Goal: Task Accomplishment & Management: Complete application form

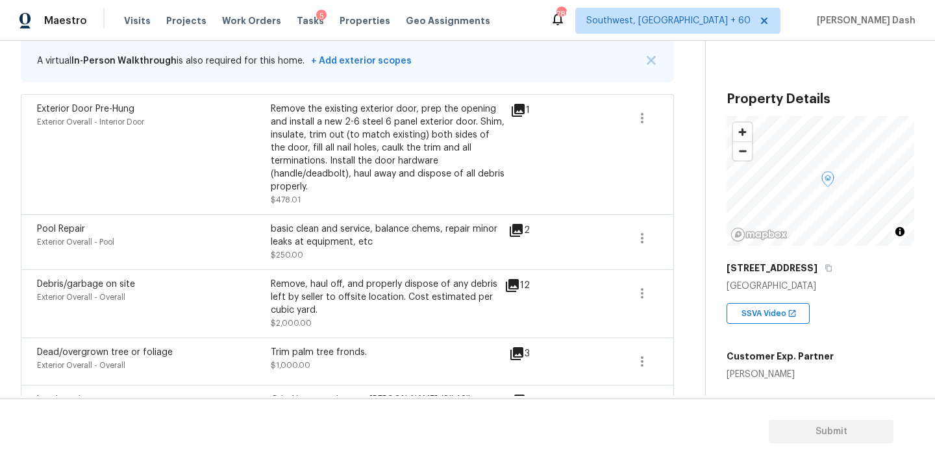
scroll to position [202, 0]
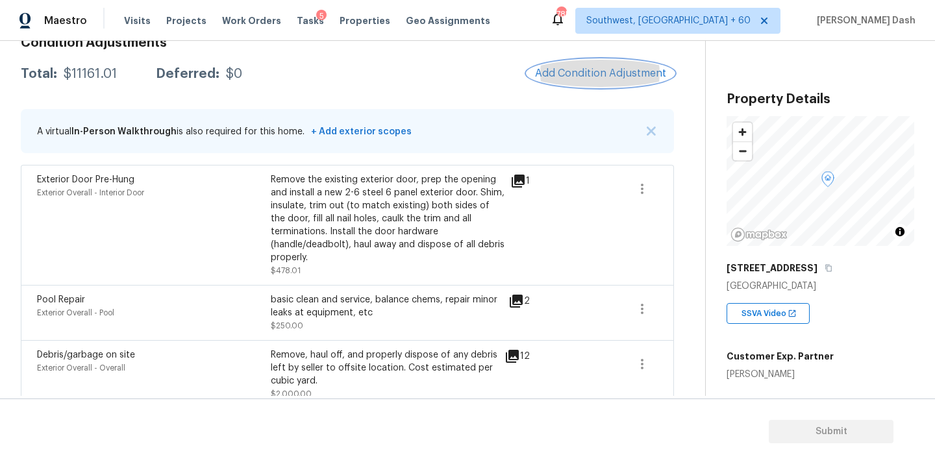
click at [558, 69] on span "Add Condition Adjustment" at bounding box center [600, 74] width 131 height 12
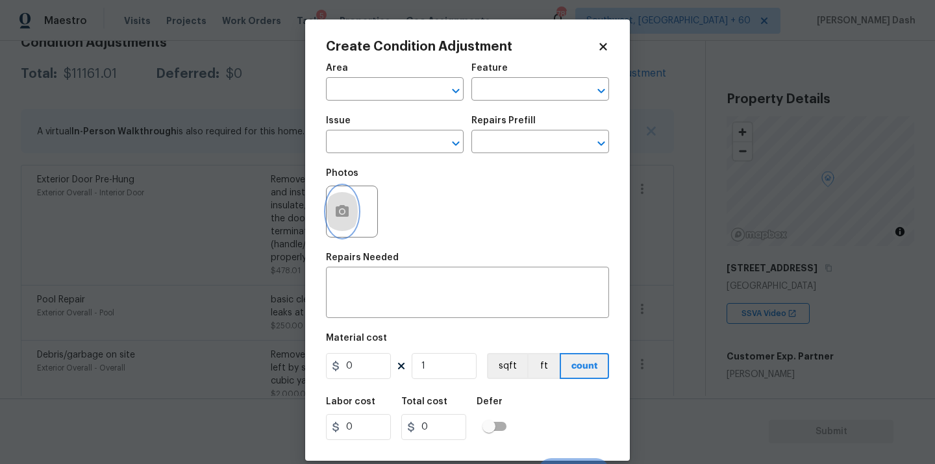
click at [341, 194] on button "button" at bounding box center [342, 211] width 31 height 51
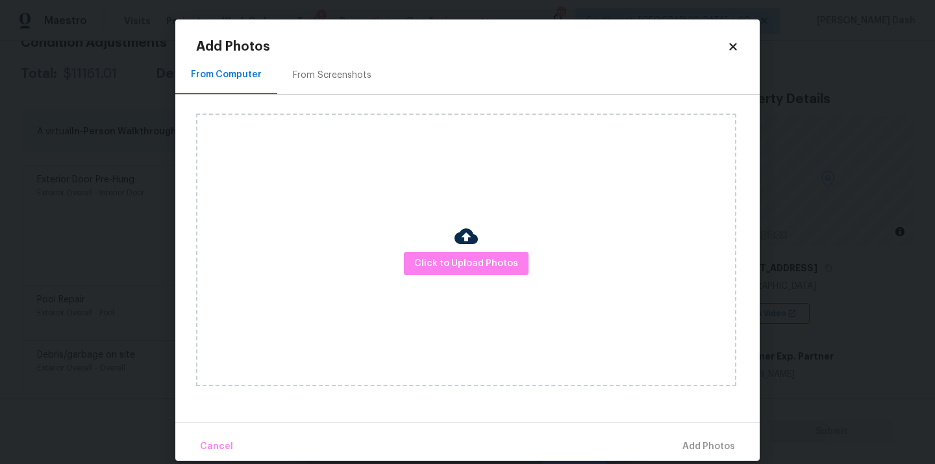
click at [489, 285] on div "Click to Upload Photos" at bounding box center [466, 250] width 540 height 273
click at [488, 277] on div "Click to Upload Photos" at bounding box center [466, 250] width 540 height 273
click at [488, 268] on span "Click to Upload Photos" at bounding box center [466, 264] width 104 height 16
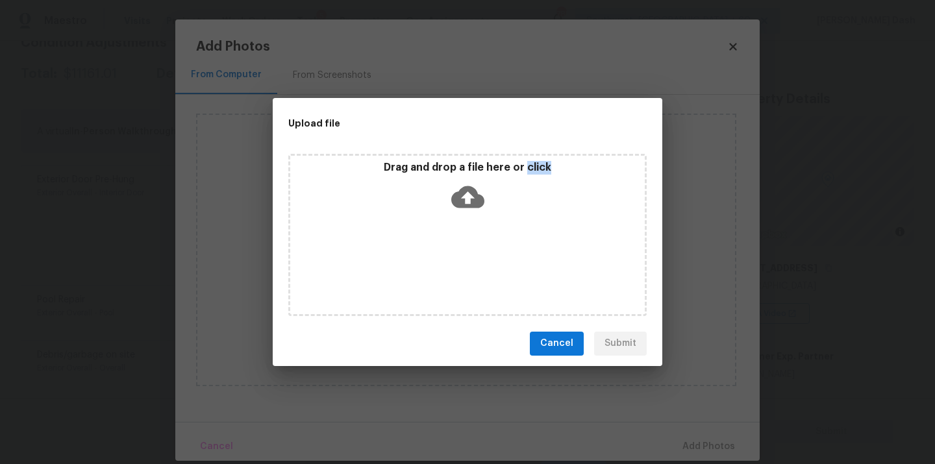
click at [488, 268] on div "Drag and drop a file here or click" at bounding box center [467, 235] width 358 height 162
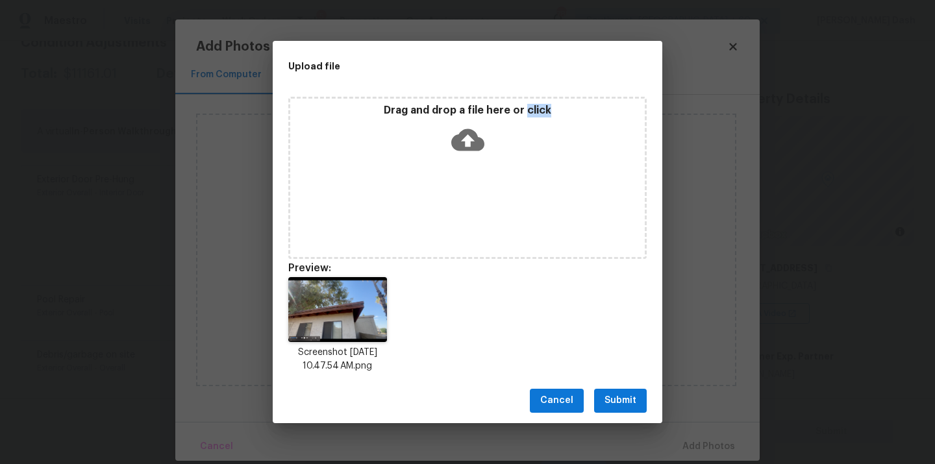
click at [637, 406] on button "Submit" at bounding box center [620, 401] width 53 height 24
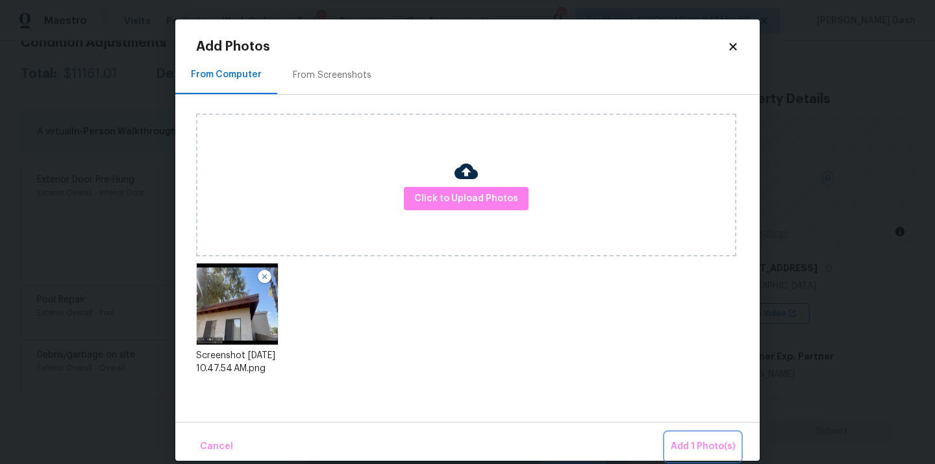
click at [712, 453] on span "Add 1 Photo(s)" at bounding box center [703, 447] width 64 height 16
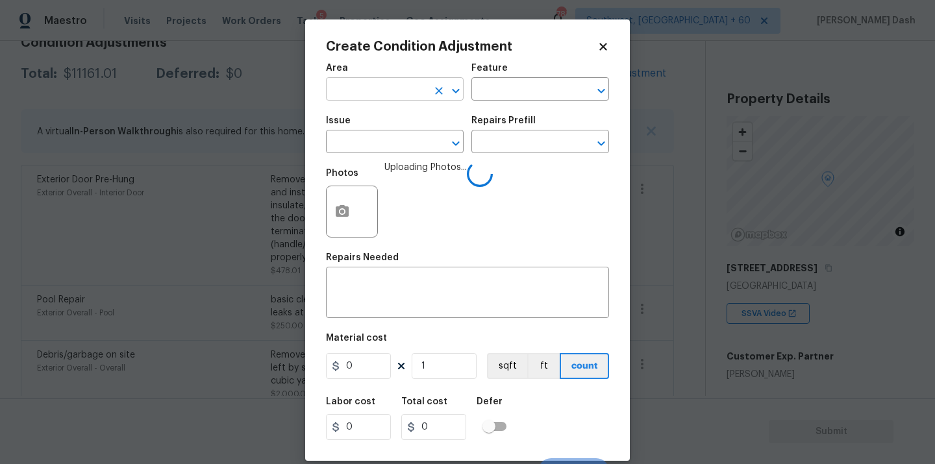
click at [371, 97] on input "text" at bounding box center [376, 91] width 101 height 20
click at [369, 132] on li "Exterior Overall" at bounding box center [395, 141] width 138 height 21
type input "Exterior Overall"
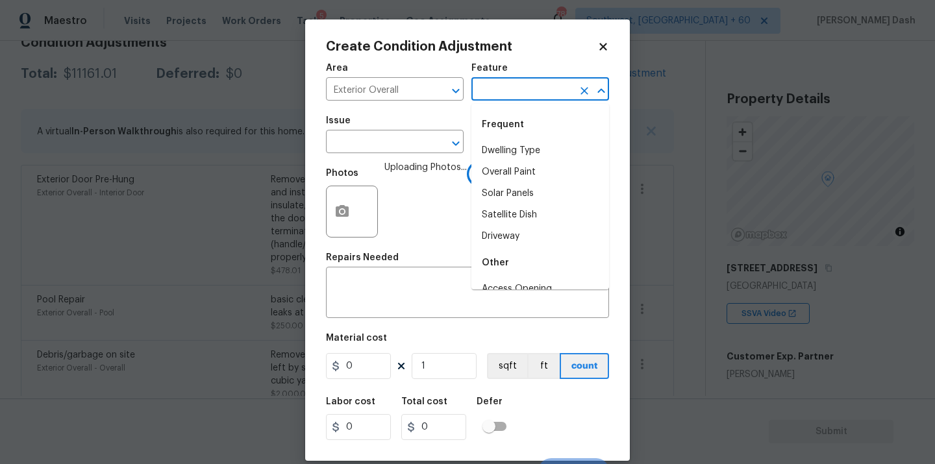
click at [512, 87] on input "text" at bounding box center [521, 91] width 101 height 20
type input "home"
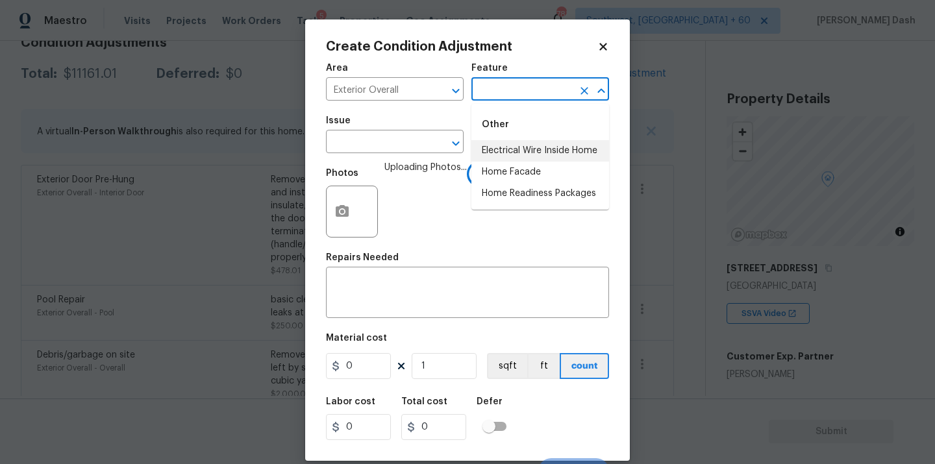
type input "Overall Paint"
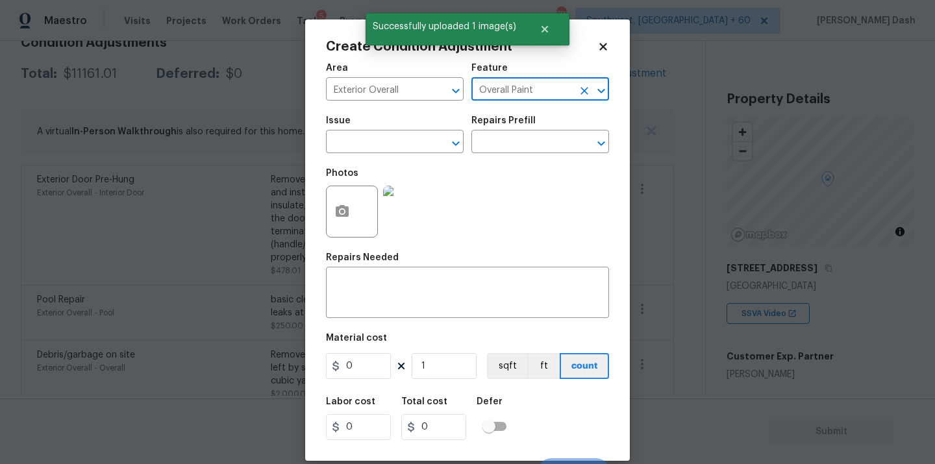
click at [592, 82] on div at bounding box center [592, 91] width 34 height 18
click at [592, 84] on div at bounding box center [592, 91] width 34 height 18
click at [588, 87] on icon "Clear" at bounding box center [584, 90] width 13 height 13
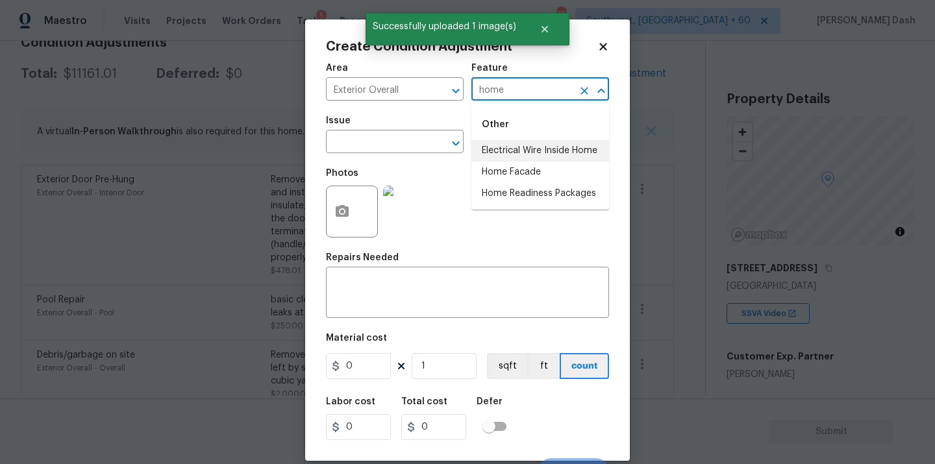
click at [528, 167] on li "Home Facade" at bounding box center [540, 172] width 138 height 21
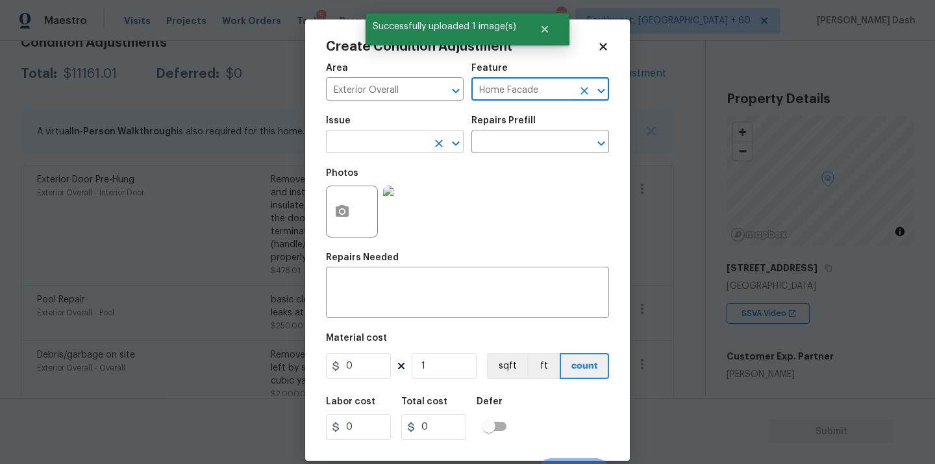
type input "Home Facade"
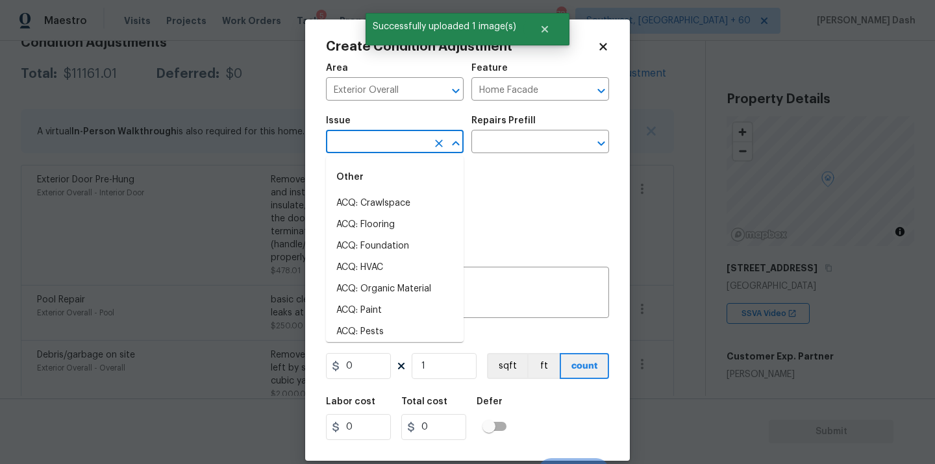
click at [419, 151] on input "text" at bounding box center [376, 143] width 101 height 20
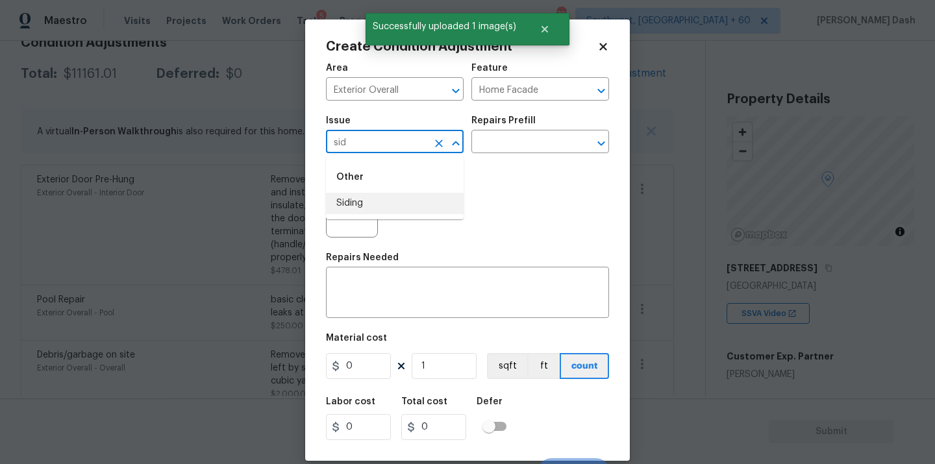
click at [381, 204] on li "Siding" at bounding box center [395, 203] width 138 height 21
type input "Siding"
click at [532, 145] on input "text" at bounding box center [521, 143] width 101 height 20
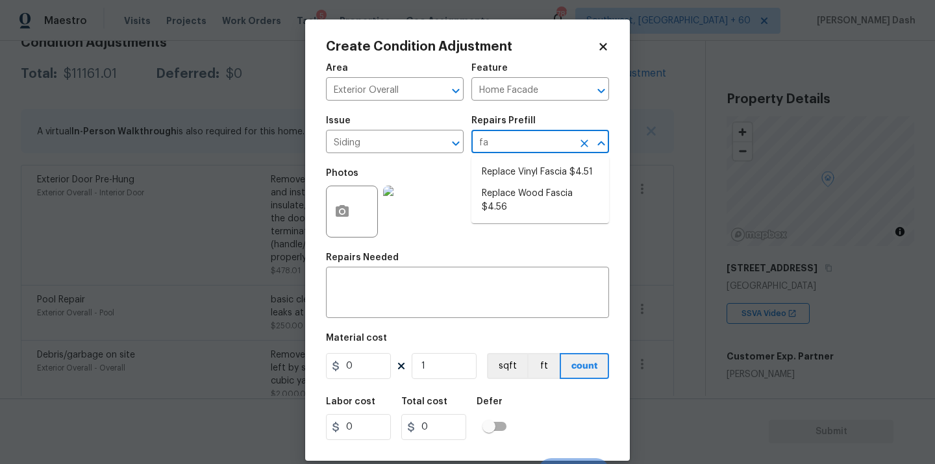
type input "fas"
click at [505, 192] on li "Replace Wood Fascia $4.56" at bounding box center [540, 200] width 138 height 35
type input "Siding"
type textarea "Remove the existing/damaged wood fascia. Prep the substrate ensuring there is n…"
type input "4.56"
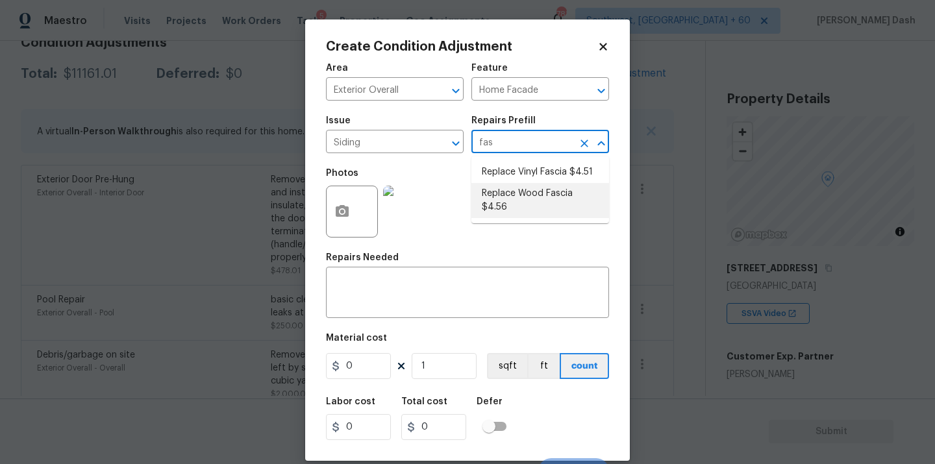
type input "4.56"
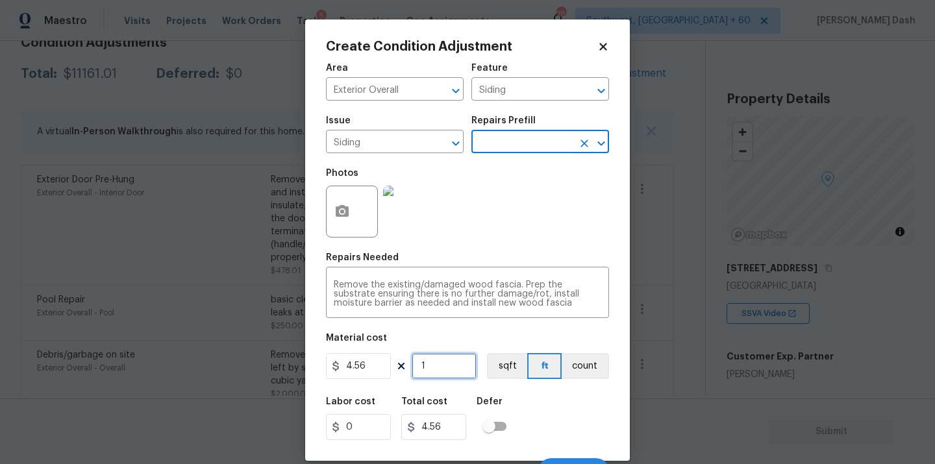
click at [434, 369] on input "1" at bounding box center [444, 366] width 65 height 26
type input "0"
type input "2"
type input "9.12"
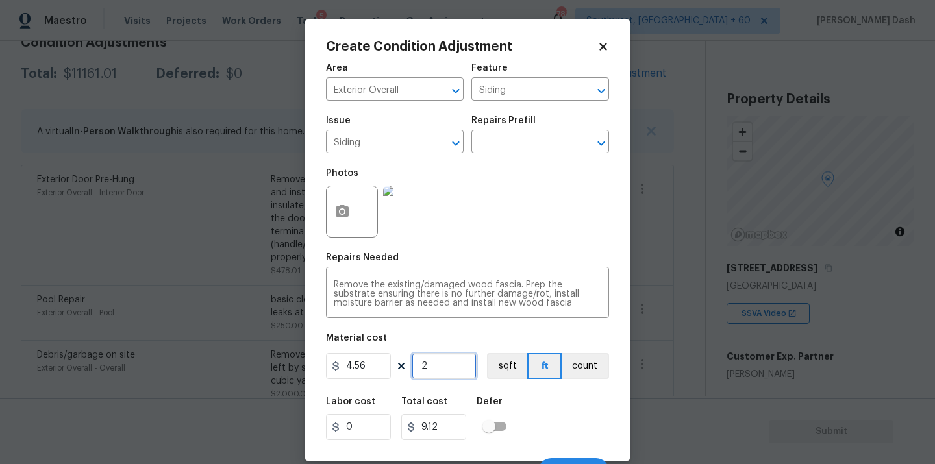
type input "20"
type input "91.2"
type input "20"
click at [357, 366] on input "4.56" at bounding box center [358, 366] width 65 height 26
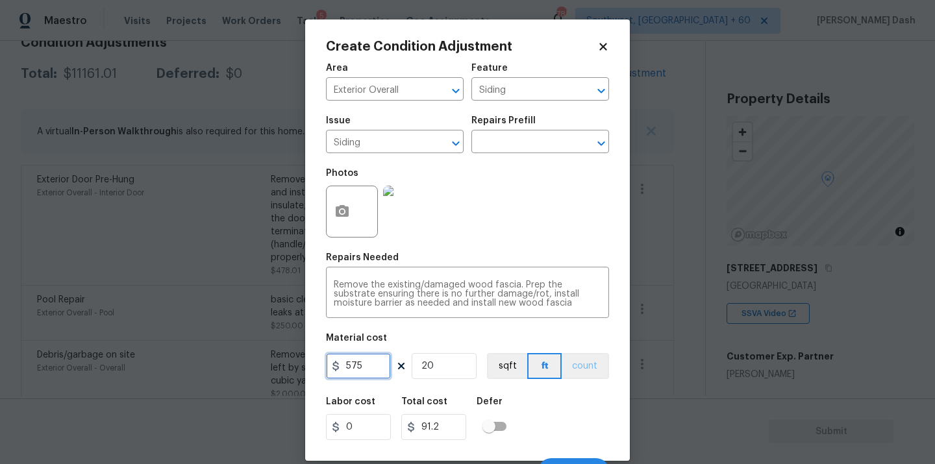
type input "575"
type input "11500"
click at [597, 375] on button "count" at bounding box center [585, 366] width 47 height 26
click at [589, 410] on div "Labor cost 0 Total cost 11500 Defer" at bounding box center [467, 419] width 283 height 58
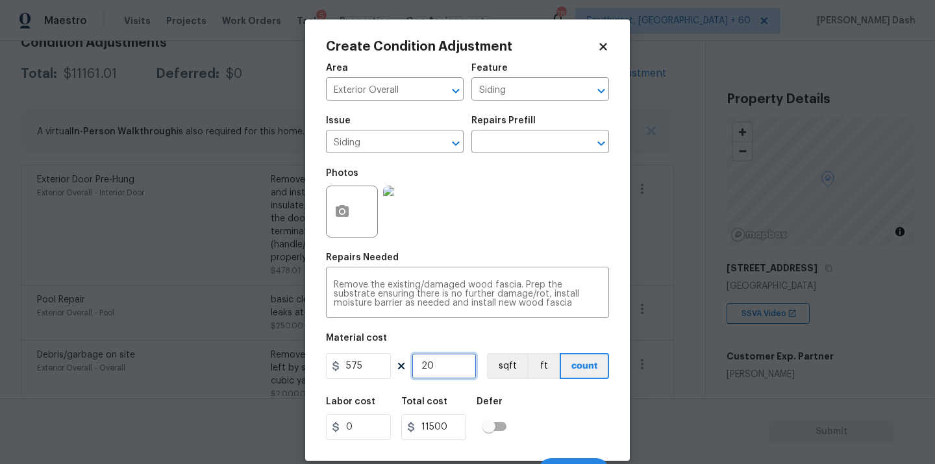
click at [464, 370] on input "20" at bounding box center [444, 366] width 65 height 26
type input "2"
type input "1150"
type input "0"
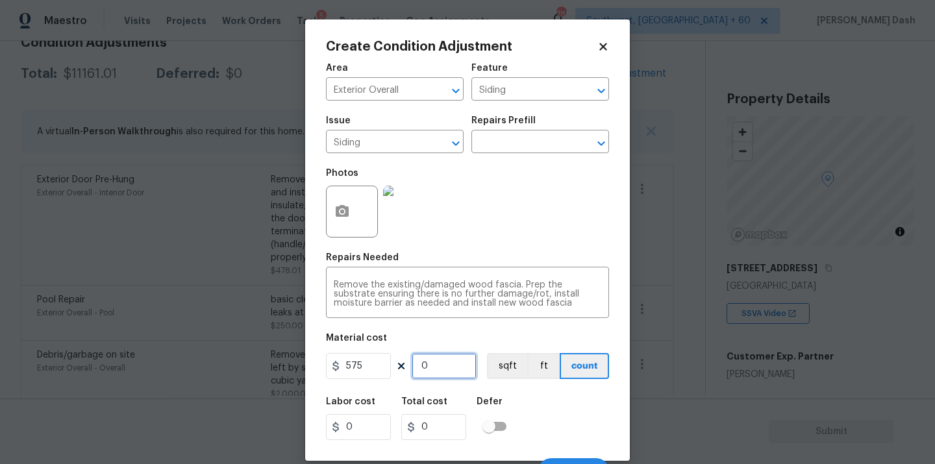
type input "1"
type input "575"
type input "1"
click at [524, 401] on div "Labor cost 0 Total cost 575 Defer" at bounding box center [467, 419] width 283 height 58
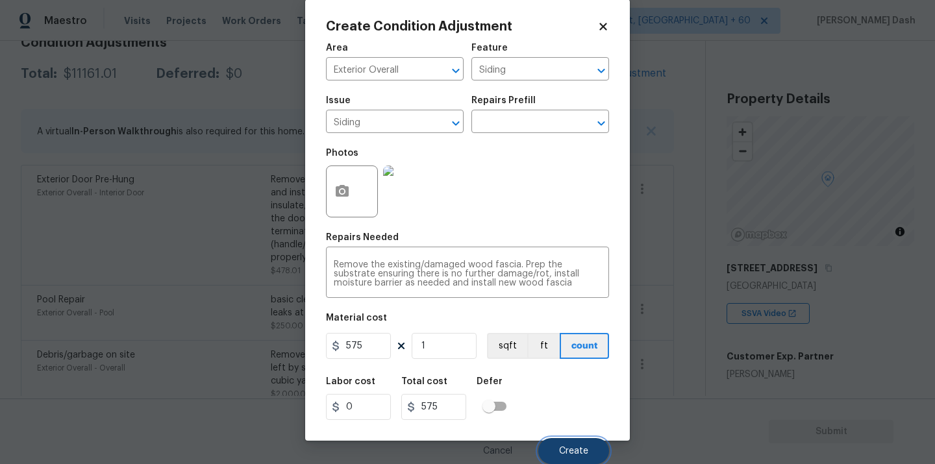
click at [568, 439] on button "Create" at bounding box center [573, 451] width 71 height 26
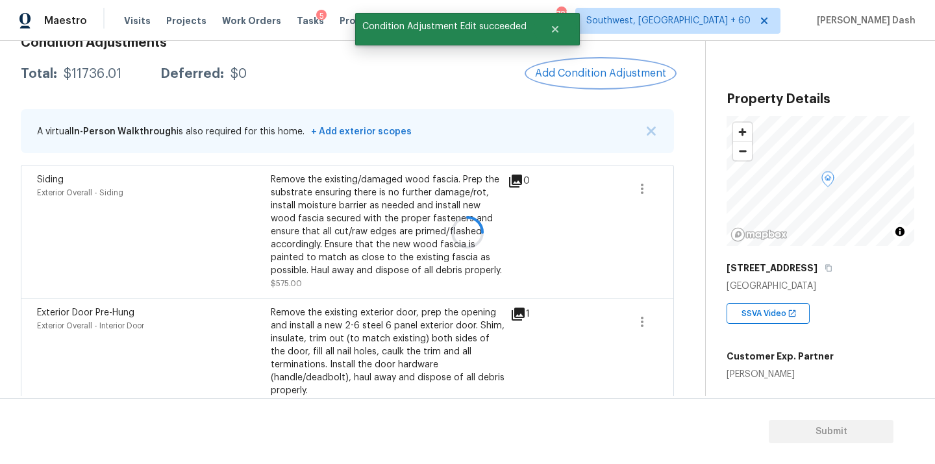
scroll to position [0, 0]
click at [560, 60] on span "Add Condition Adjustment" at bounding box center [600, 74] width 147 height 29
click at [571, 73] on span "Add Condition Adjustment" at bounding box center [600, 74] width 131 height 12
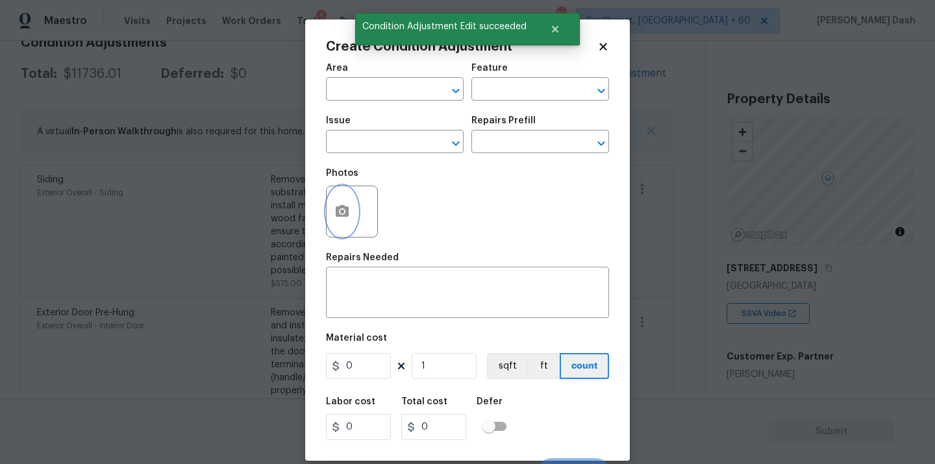
click at [348, 199] on button "button" at bounding box center [342, 211] width 31 height 51
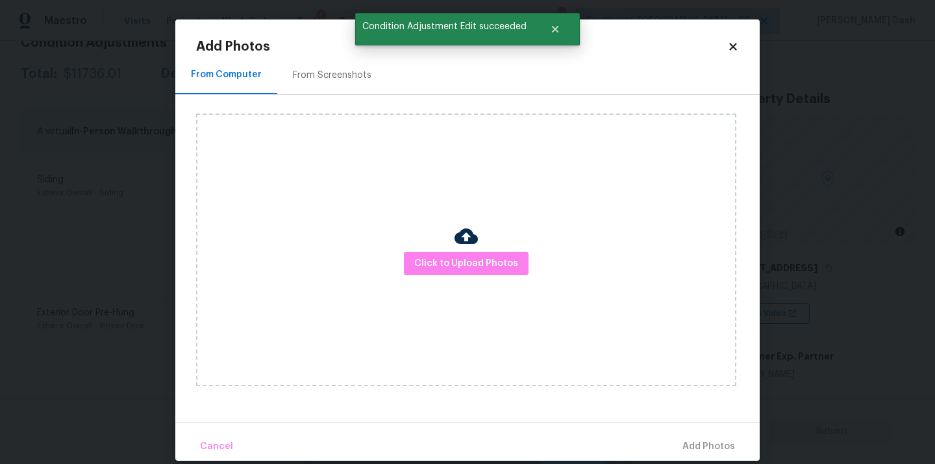
click at [471, 238] on img at bounding box center [466, 236] width 23 height 23
click at [480, 256] on span "Click to Upload Photos" at bounding box center [466, 264] width 104 height 16
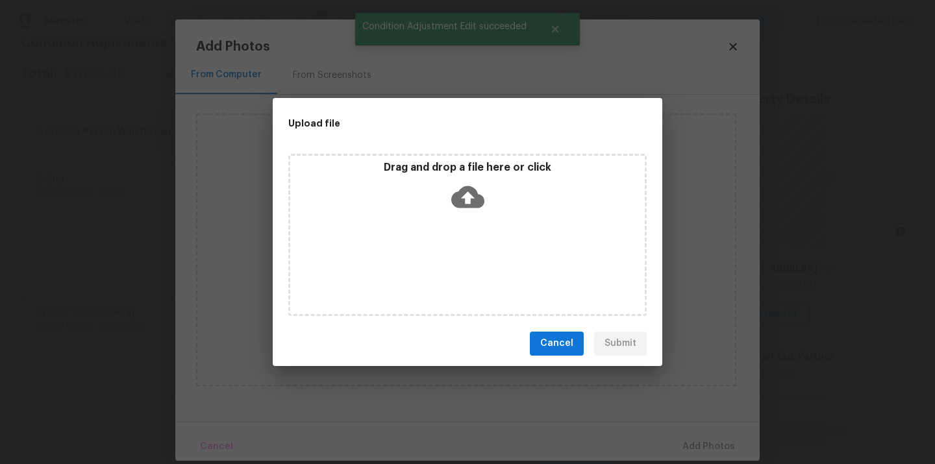
click at [480, 256] on div "Drag and drop a file here or click" at bounding box center [467, 235] width 358 height 162
